Goal: Task Accomplishment & Management: Complete application form

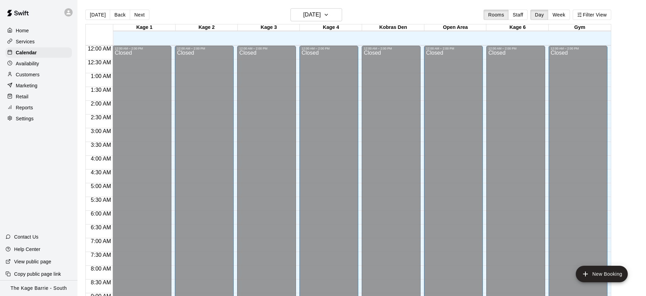
scroll to position [382, 0]
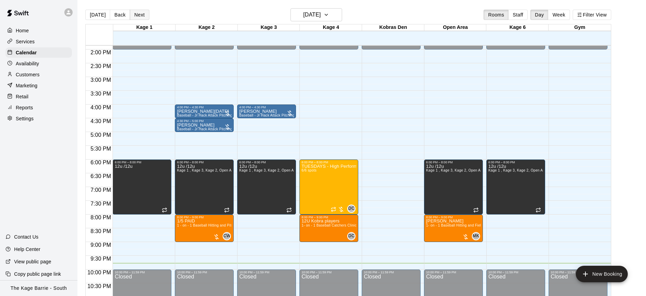
click at [137, 17] on button "Next" at bounding box center [139, 15] width 19 height 10
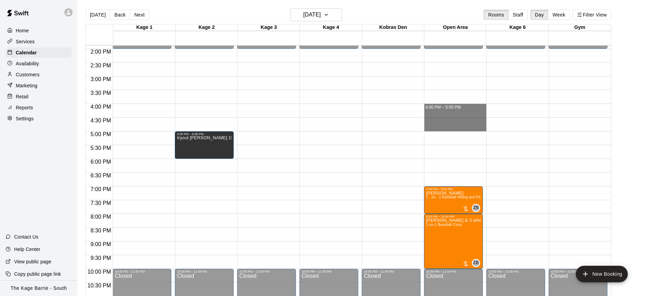
drag, startPoint x: 446, startPoint y: 106, endPoint x: 453, endPoint y: 128, distance: 23.5
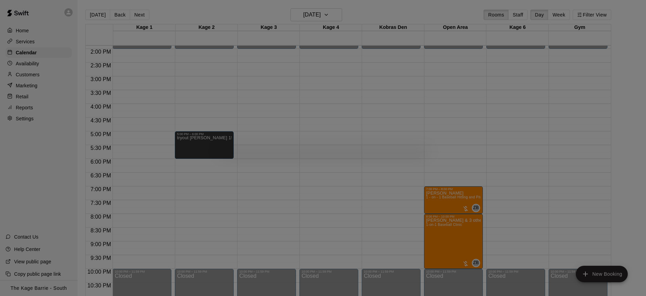
scroll to position [379, 0]
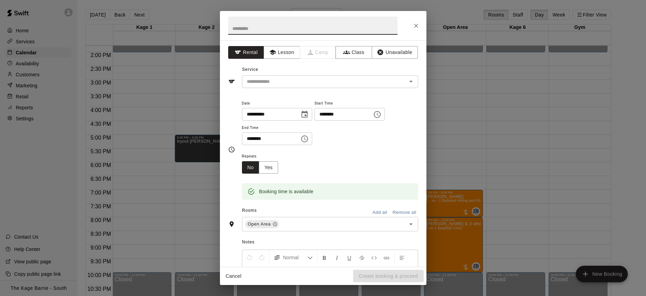
click at [414, 24] on icon "Close" at bounding box center [416, 25] width 7 height 7
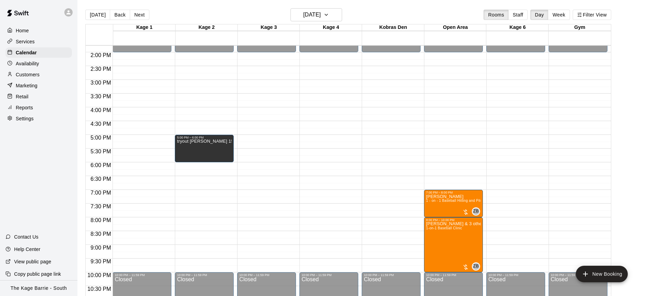
click at [41, 43] on div "Services" at bounding box center [39, 41] width 66 height 10
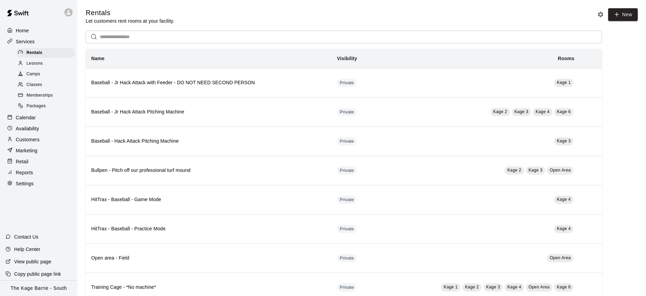
click at [51, 65] on div "Lessons" at bounding box center [46, 64] width 58 height 10
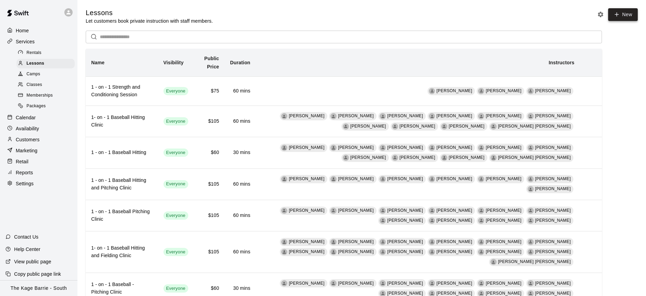
click at [624, 19] on link "New" at bounding box center [623, 14] width 30 height 13
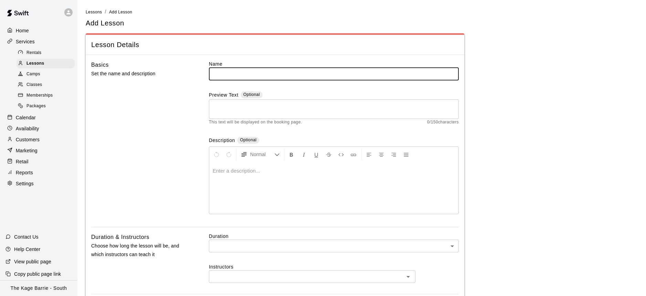
click at [230, 74] on input "text" at bounding box center [334, 73] width 250 height 13
type input "**********"
click at [272, 172] on p at bounding box center [334, 171] width 242 height 7
click at [214, 74] on input "**********" at bounding box center [334, 73] width 250 height 13
drag, startPoint x: 243, startPoint y: 73, endPoint x: 252, endPoint y: 78, distance: 9.7
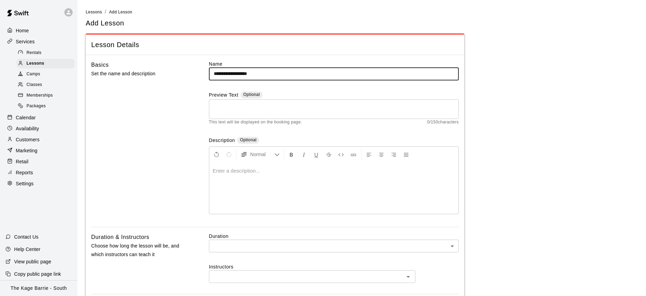
click at [243, 73] on input "**********" at bounding box center [334, 73] width 250 height 13
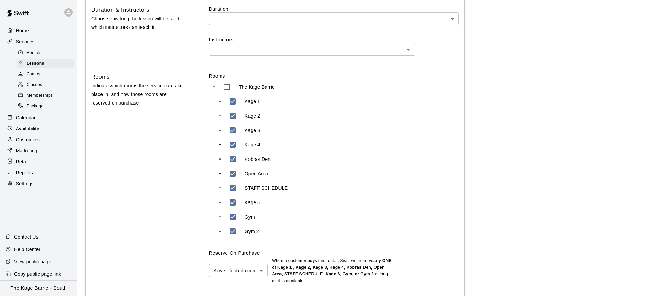
scroll to position [228, 0]
type input "**********"
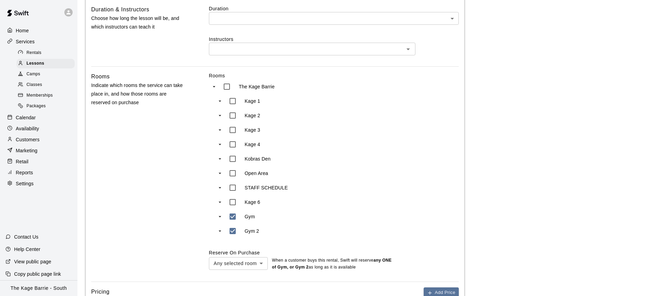
type input "***"
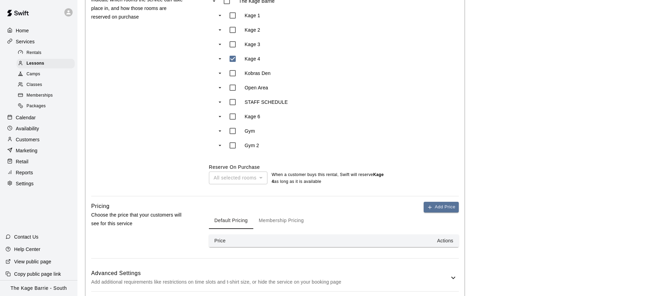
scroll to position [347, 0]
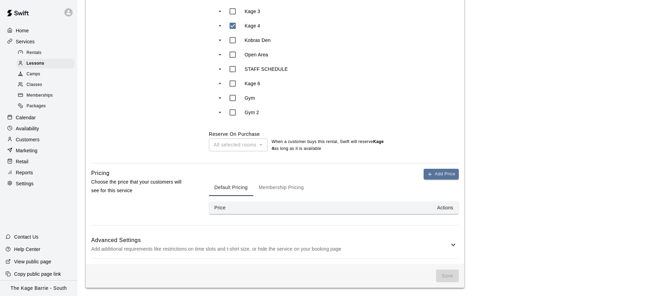
click at [414, 231] on div "Advanced Settings Add additional requirements like restrictions on time slots a…" at bounding box center [275, 244] width 368 height 27
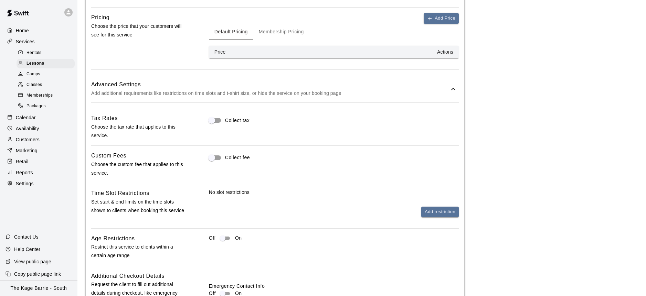
scroll to position [458, 0]
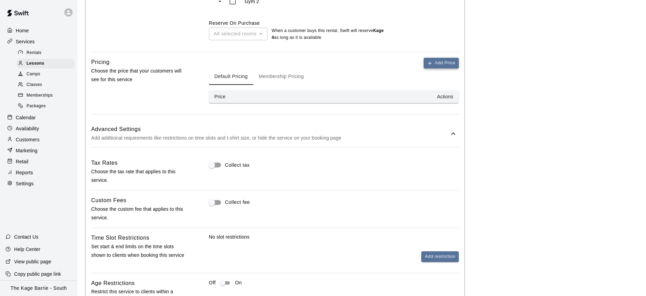
click at [436, 63] on button "Add Price" at bounding box center [441, 63] width 35 height 11
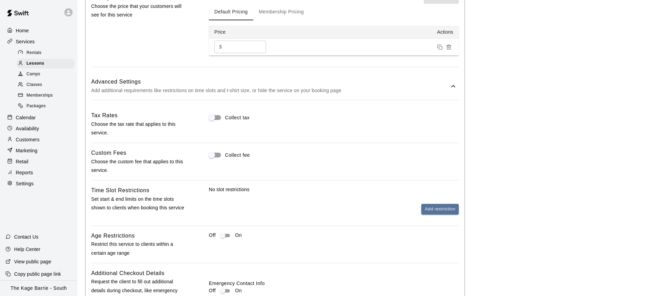
scroll to position [431, 0]
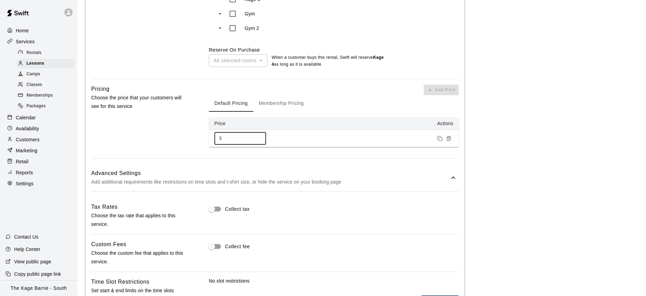
click at [235, 138] on input "*" at bounding box center [245, 138] width 41 height 13
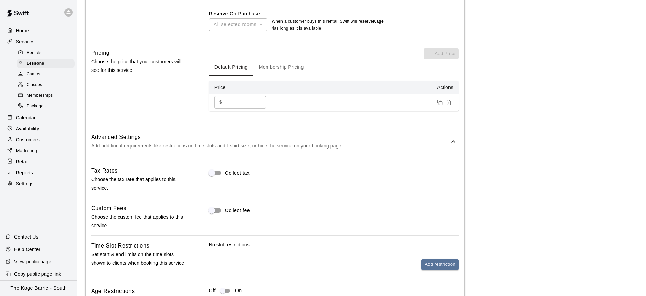
scroll to position [427, 0]
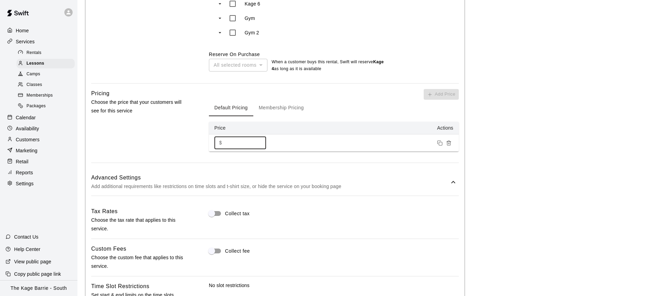
drag, startPoint x: 228, startPoint y: 144, endPoint x: 232, endPoint y: 146, distance: 3.7
click at [228, 144] on input "*" at bounding box center [245, 143] width 41 height 13
click at [325, 162] on div "Add Price Default Pricing Membership Pricing Price Actions $ * ​" at bounding box center [334, 126] width 250 height 74
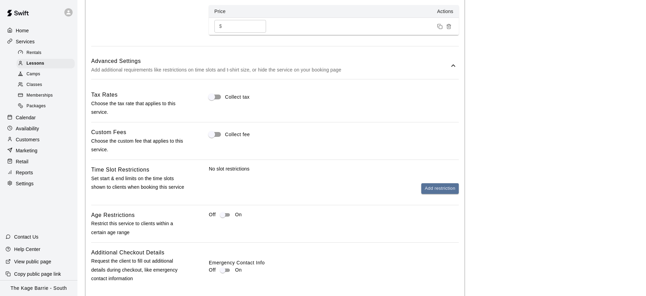
scroll to position [448, 0]
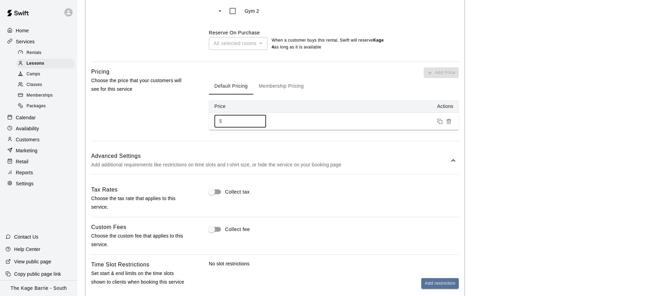
click at [222, 123] on div "$ * ​" at bounding box center [240, 121] width 52 height 13
type input "*"
click at [261, 145] on div "**********" at bounding box center [275, 24] width 379 height 834
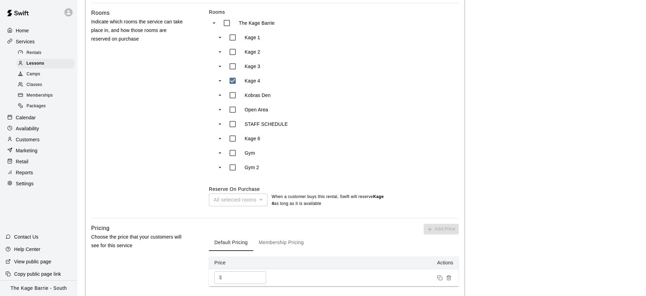
scroll to position [293, 0]
click at [265, 198] on div "All selected rooms" at bounding box center [238, 198] width 59 height 13
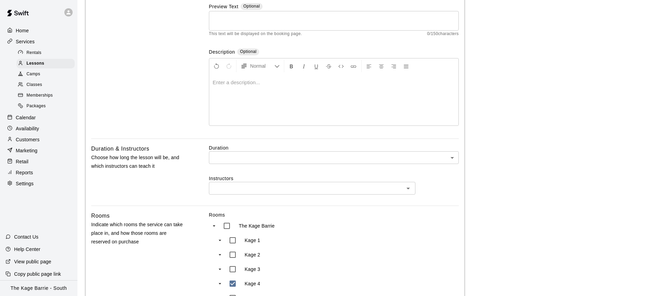
scroll to position [89, 0]
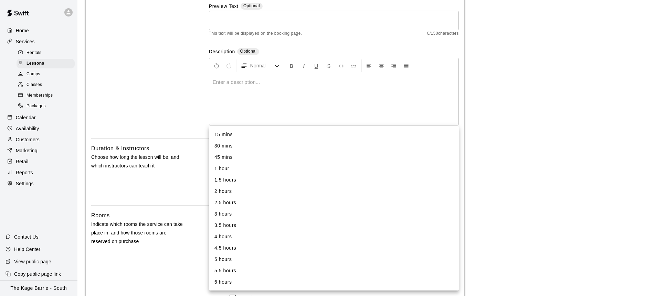
click at [238, 166] on li "1 hour" at bounding box center [334, 168] width 250 height 11
type input "**"
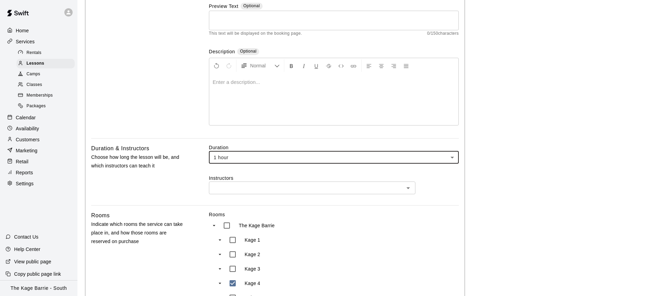
click at [270, 190] on input "text" at bounding box center [306, 188] width 191 height 9
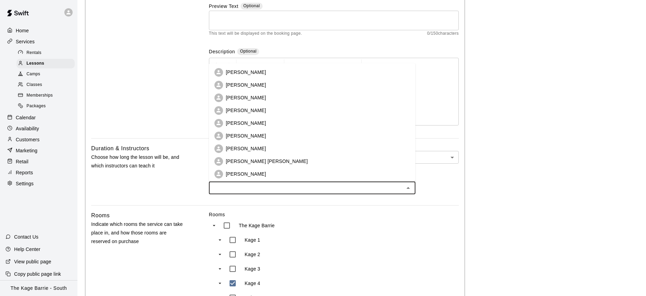
click at [258, 114] on li "[PERSON_NAME]" at bounding box center [312, 110] width 207 height 13
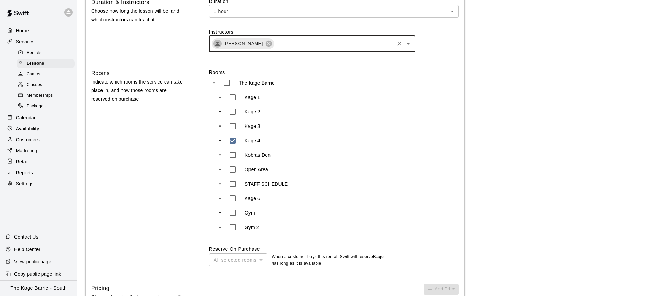
scroll to position [237, 0]
click at [262, 262] on div "All selected rooms" at bounding box center [238, 258] width 59 height 13
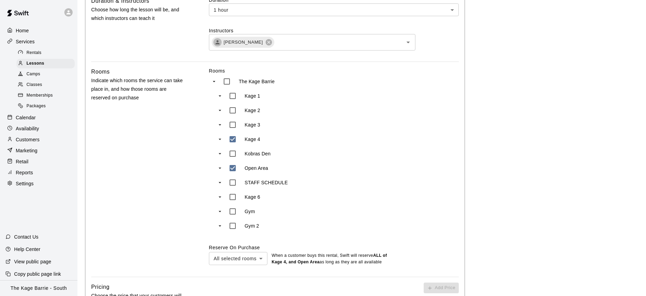
click at [261, 255] on body "**********" at bounding box center [323, 225] width 646 height 924
click at [254, 283] on li "Any selected room" at bounding box center [238, 282] width 59 height 11
type input "***"
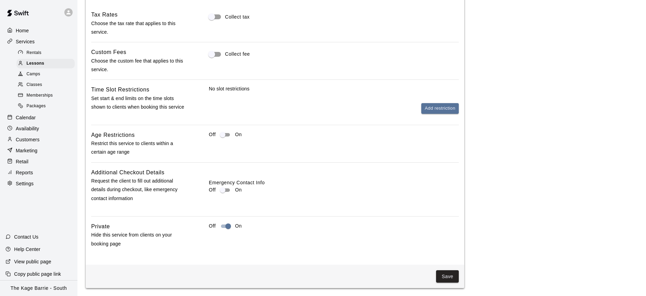
scroll to position [397, 0]
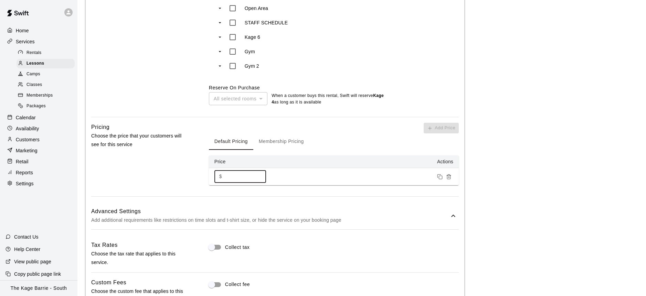
drag, startPoint x: 233, startPoint y: 179, endPoint x: 207, endPoint y: 176, distance: 26.7
click at [207, 176] on div "Pricing Choose the price that your customers will see for this service Add Pric…" at bounding box center [275, 160] width 368 height 74
type input "*"
click at [296, 204] on div "Advanced Settings Add additional requirements like restrictions on time slots a…" at bounding box center [275, 215] width 368 height 27
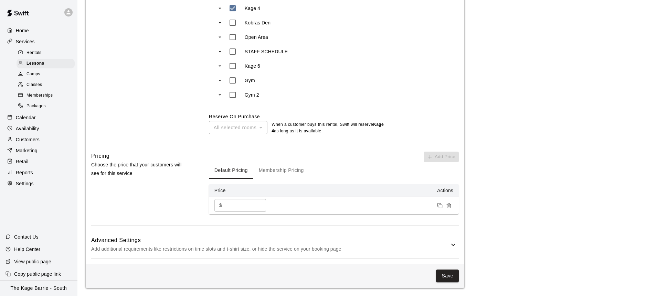
scroll to position [368, 0]
click at [453, 275] on button "Save" at bounding box center [447, 276] width 23 height 13
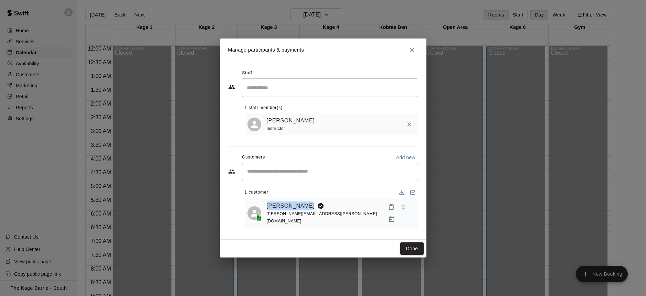
scroll to position [255, 0]
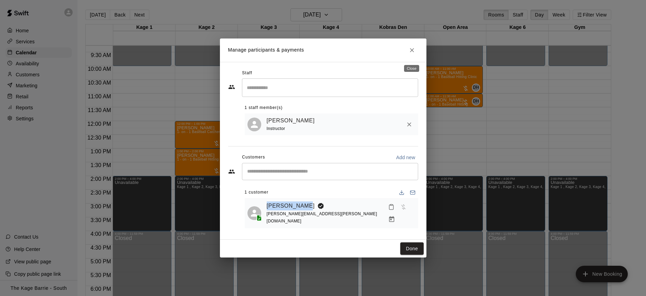
click at [416, 54] on button "Close" at bounding box center [412, 50] width 12 height 12
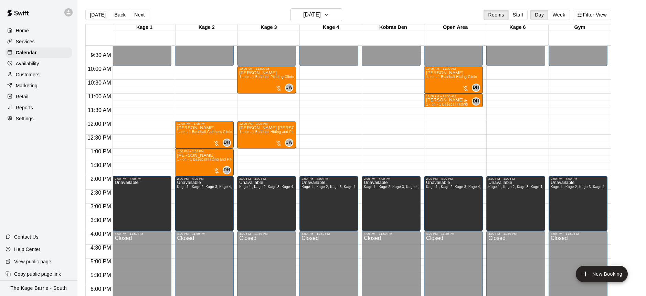
click at [100, 13] on button "[DATE]" at bounding box center [97, 15] width 25 height 10
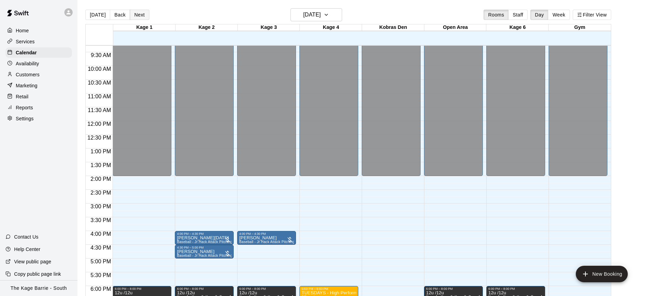
click at [138, 15] on button "Next" at bounding box center [139, 15] width 19 height 10
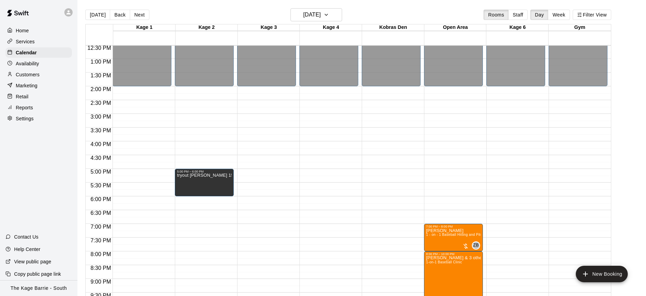
scroll to position [360, 0]
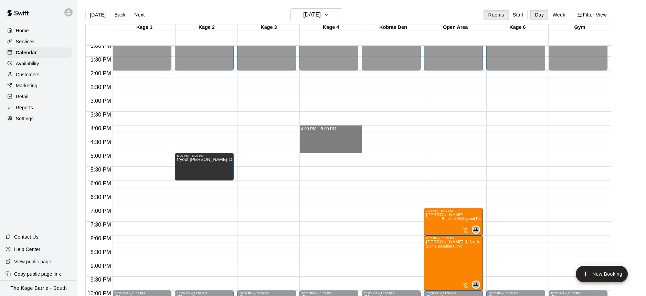
drag, startPoint x: 334, startPoint y: 128, endPoint x: 340, endPoint y: 152, distance: 24.5
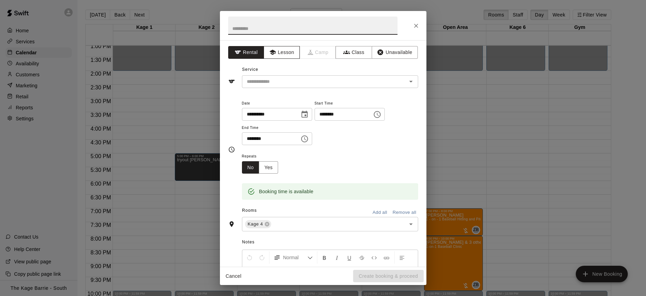
click at [280, 56] on button "Lesson" at bounding box center [282, 52] width 36 height 13
click at [318, 82] on input "text" at bounding box center [320, 81] width 152 height 9
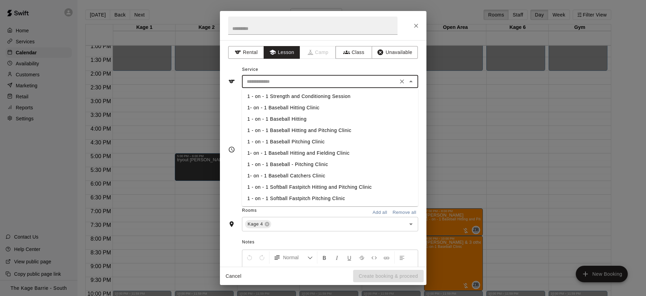
scroll to position [46, 0]
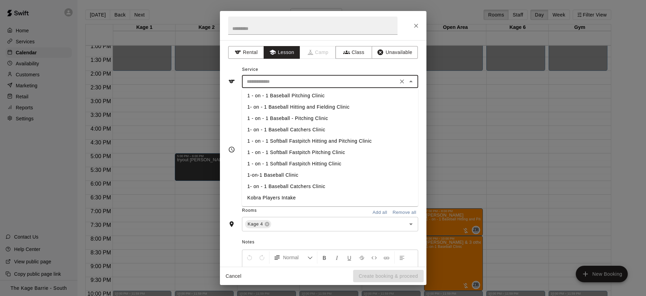
click at [301, 197] on li "Kobra Players Intake" at bounding box center [330, 197] width 176 height 11
type input "**********"
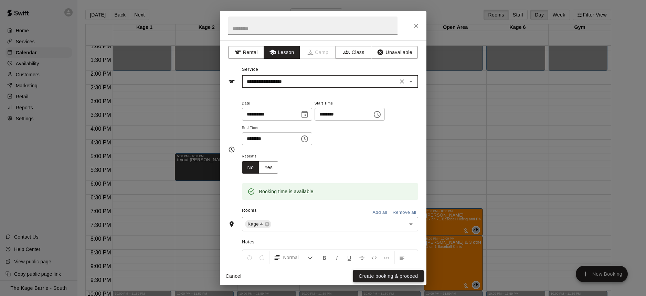
click at [401, 276] on button "Create booking & proceed" at bounding box center [388, 276] width 70 height 13
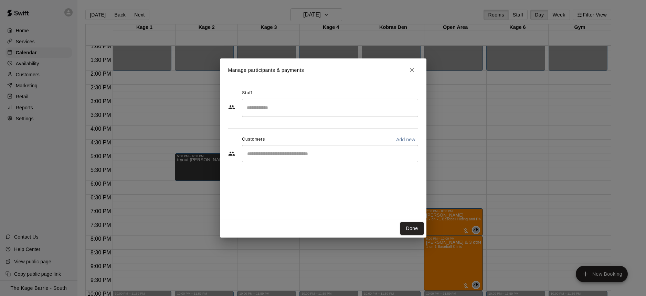
click at [292, 155] on input "Start typing to search customers..." at bounding box center [330, 153] width 170 height 7
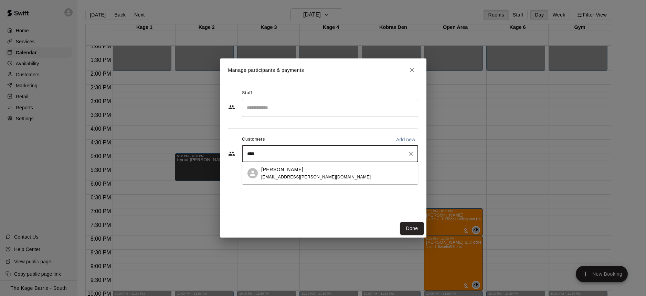
type input "*****"
click at [323, 173] on div "BEN CHOUINARD carlchouinard@rogers.com" at bounding box center [336, 173] width 151 height 15
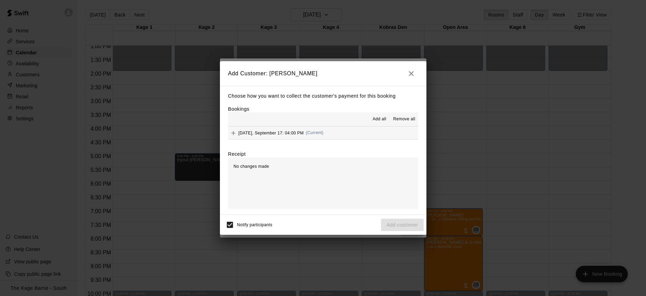
click at [382, 120] on span "Add all" at bounding box center [380, 119] width 14 height 7
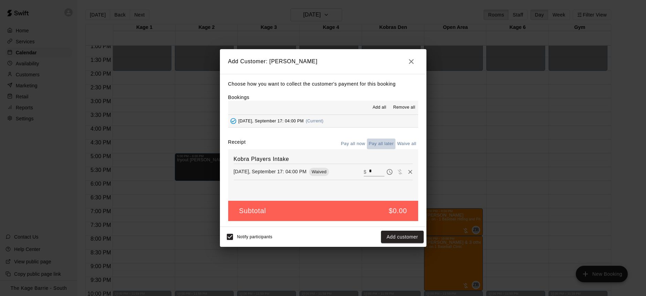
click at [385, 144] on button "Pay all later" at bounding box center [381, 144] width 29 height 11
click at [404, 239] on button "Add customer" at bounding box center [402, 237] width 42 height 13
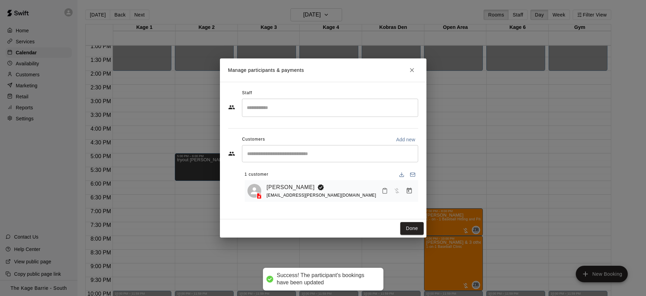
click at [273, 110] on input "Search staff" at bounding box center [330, 108] width 170 height 12
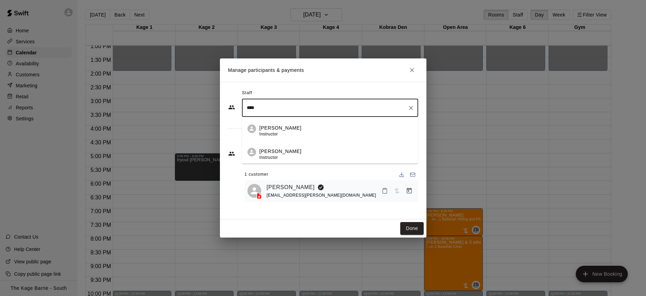
click at [289, 132] on div "Zach Biery Instructor" at bounding box center [336, 131] width 153 height 13
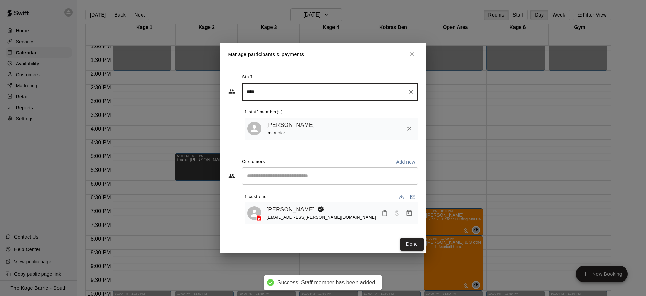
type input "****"
click at [418, 242] on button "Done" at bounding box center [411, 244] width 23 height 13
